Goal: Check status: Check status

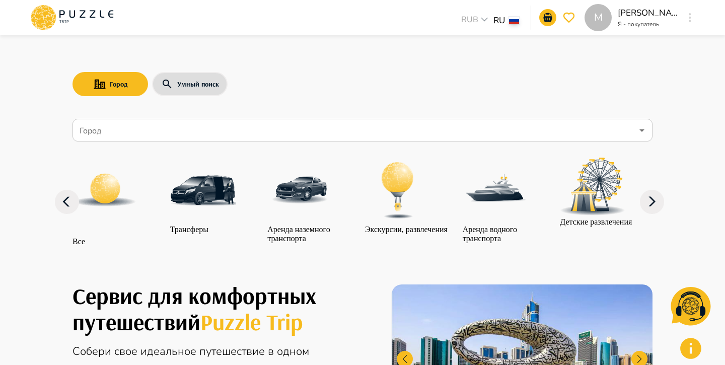
click at [691, 17] on button "button" at bounding box center [690, 18] width 8 height 14
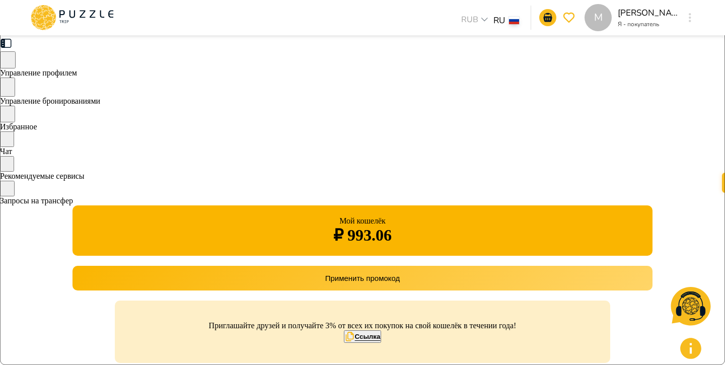
click at [100, 104] on span "Управление бронированиями" at bounding box center [50, 101] width 100 height 9
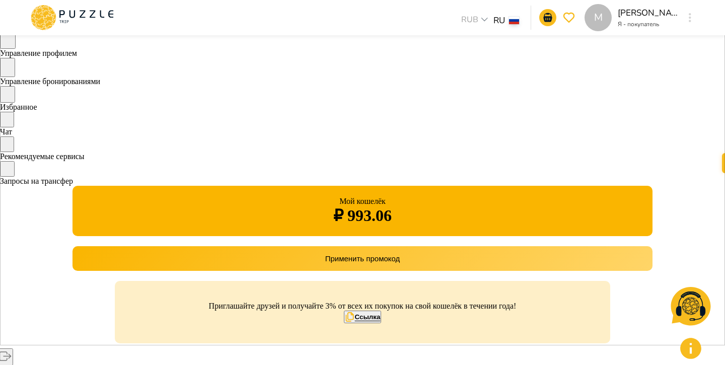
scroll to position [27, 0]
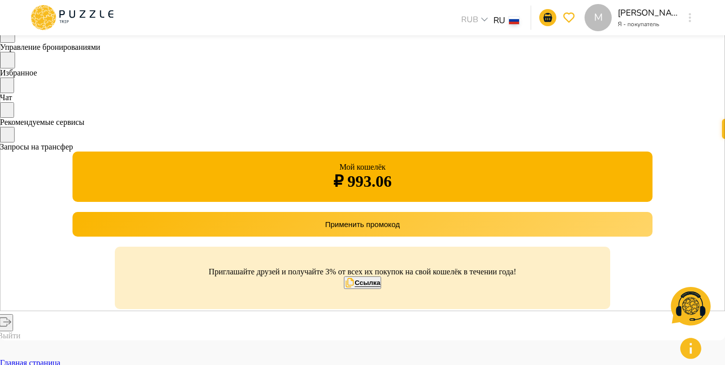
scroll to position [54, 0]
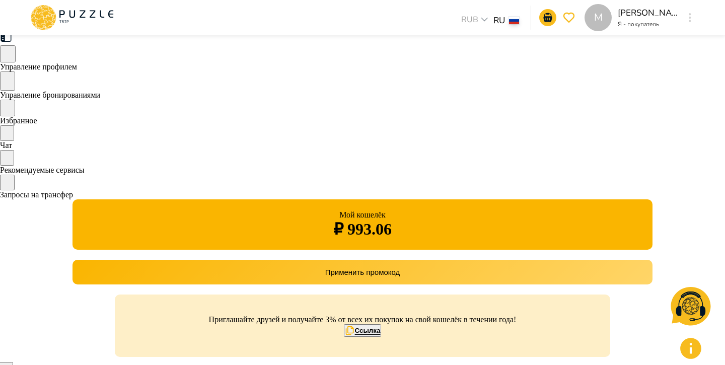
scroll to position [5, 0]
